Goal: Navigation & Orientation: Find specific page/section

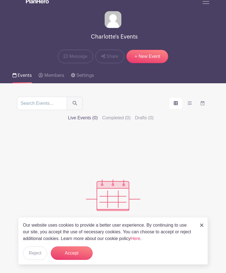
click at [188, 105] on icon "order and view" at bounding box center [190, 103] width 4 height 4
click at [0, 0] on input "order and view" at bounding box center [0, 0] width 0 height 0
click at [88, 252] on button "Accept" at bounding box center [72, 253] width 42 height 13
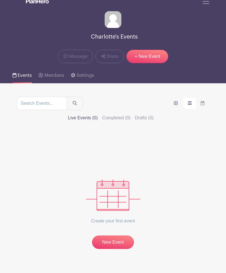
click at [197, 103] on label "order and view" at bounding box center [203, 103] width 13 height 11
click at [0, 0] on input "order and view" at bounding box center [0, 0] width 0 height 0
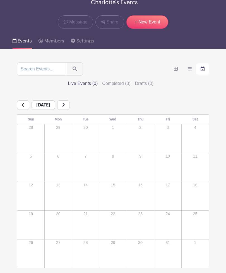
scroll to position [42, 0]
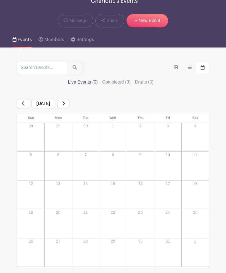
click at [98, 79] on label "Live Events (0)" at bounding box center [83, 82] width 30 height 7
click at [0, 0] on input "Live Events (0)" at bounding box center [0, 0] width 0 height 0
click at [131, 79] on label "Completed (0)" at bounding box center [116, 82] width 28 height 7
click at [0, 0] on input "Completed (0)" at bounding box center [0, 0] width 0 height 0
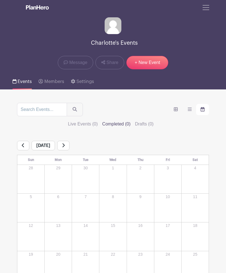
click at [208, 9] on span "Toggle navigation" at bounding box center [206, 7] width 8 height 8
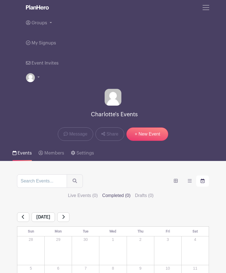
click at [47, 64] on span "Event Invites" at bounding box center [45, 63] width 27 height 4
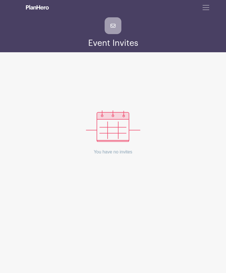
click at [166, 70] on div "You have no invites" at bounding box center [113, 116] width 195 height 101
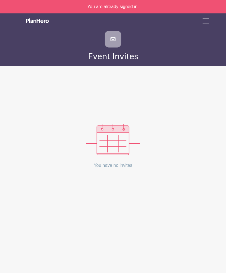
click at [115, 46] on icon at bounding box center [113, 39] width 17 height 17
click at [205, 26] on button "Toggle navigation" at bounding box center [206, 21] width 15 height 11
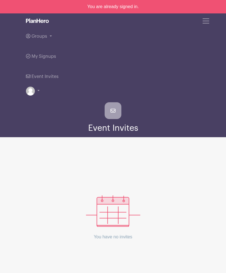
click at [40, 37] on span "Groups" at bounding box center [40, 36] width 16 height 4
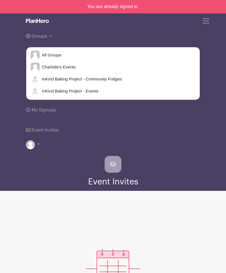
click at [72, 92] on span "InKind Baking Project - Events" at bounding box center [69, 91] width 59 height 6
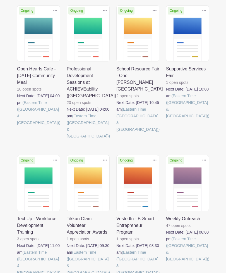
scroll to position [275, 0]
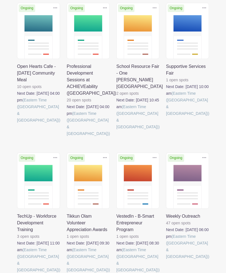
click at [166, 260] on link at bounding box center [166, 260] width 0 height 0
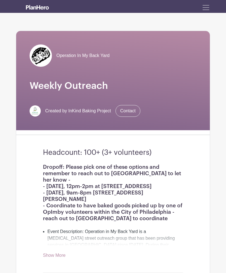
click at [60, 251] on div "Dropoff: Please pick one of these options and remember to reach out to Kaelee t…" at bounding box center [113, 211] width 140 height 95
click at [57, 256] on link "Show More" at bounding box center [54, 256] width 23 height 7
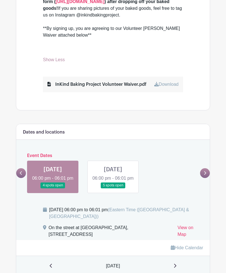
scroll to position [351, 0]
click at [20, 171] on icon at bounding box center [21, 173] width 3 height 4
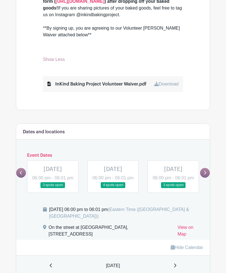
click at [214, 166] on main "Groups All Groups Charlotte's Events InKind Baking Project - Community Fridges …" at bounding box center [113, 56] width 226 height 815
click at [204, 169] on link at bounding box center [205, 173] width 10 height 10
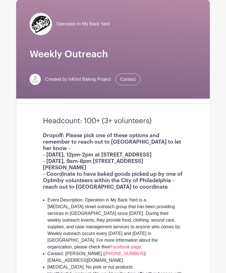
scroll to position [20, 0]
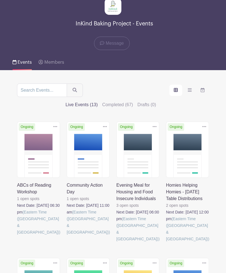
scroll to position [20, 0]
